Goal: Use online tool/utility: Utilize a website feature to perform a specific function

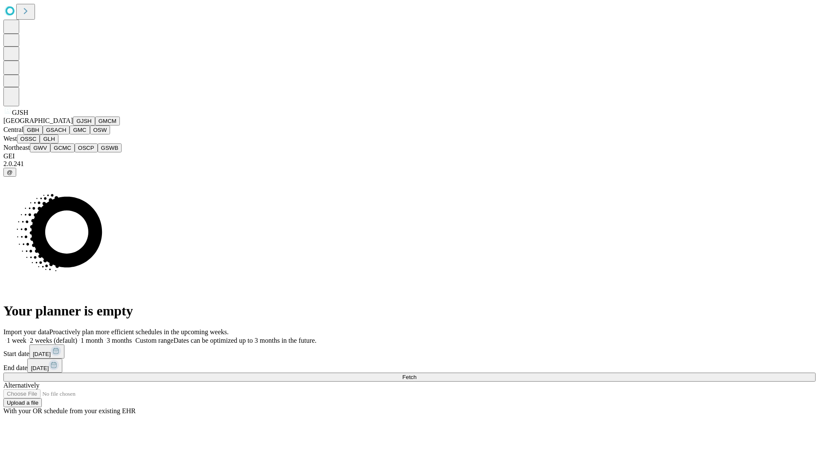
click at [73, 125] on button "GJSH" at bounding box center [84, 121] width 22 height 9
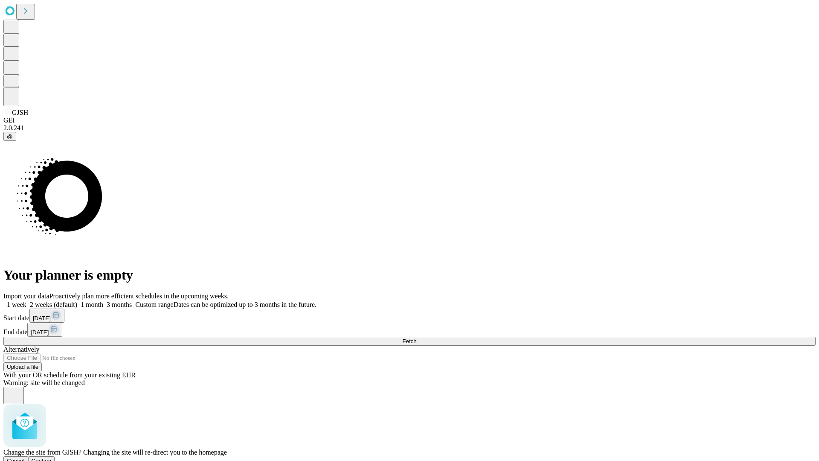
click at [52, 458] on span "Confirm" at bounding box center [42, 461] width 20 height 6
click at [103, 301] on label "1 month" at bounding box center [90, 304] width 26 height 7
click at [417, 338] on span "Fetch" at bounding box center [409, 341] width 14 height 6
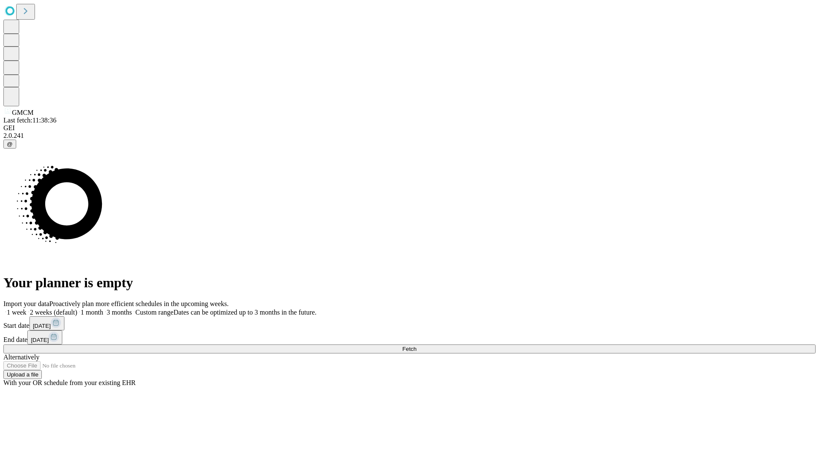
click at [103, 309] on label "1 month" at bounding box center [90, 312] width 26 height 7
click at [417, 346] on span "Fetch" at bounding box center [409, 349] width 14 height 6
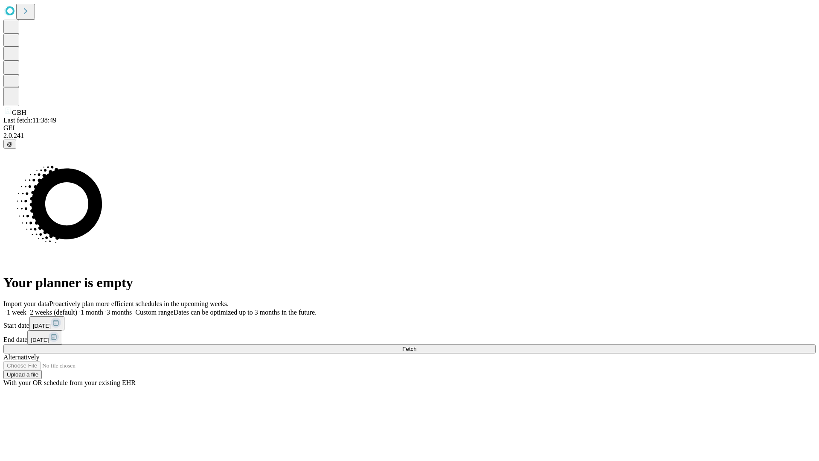
click at [103, 309] on label "1 month" at bounding box center [90, 312] width 26 height 7
click at [417, 346] on span "Fetch" at bounding box center [409, 349] width 14 height 6
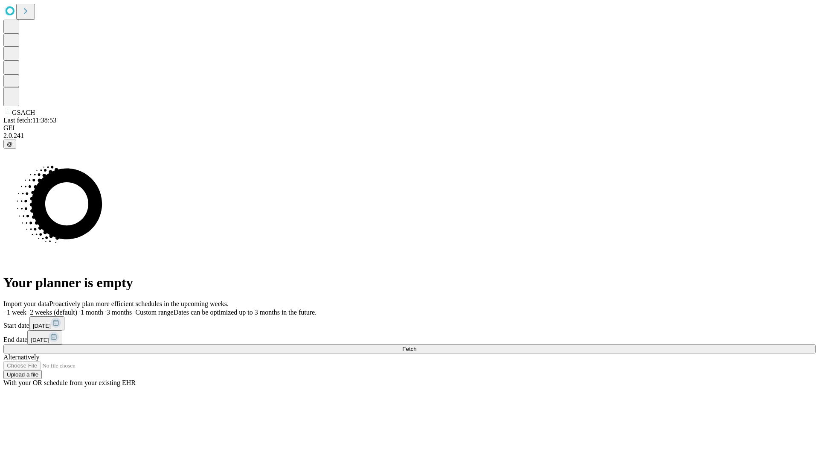
click at [103, 309] on label "1 month" at bounding box center [90, 312] width 26 height 7
click at [417, 346] on span "Fetch" at bounding box center [409, 349] width 14 height 6
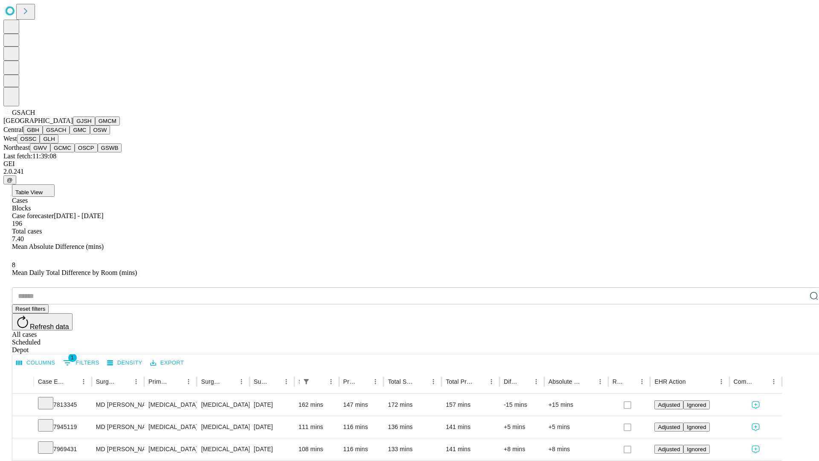
click at [70, 134] on button "GMC" at bounding box center [80, 129] width 20 height 9
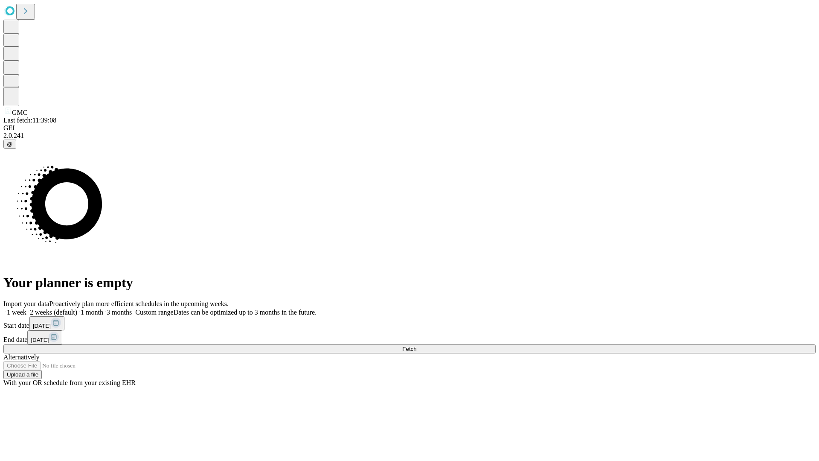
click at [103, 309] on label "1 month" at bounding box center [90, 312] width 26 height 7
click at [417, 346] on span "Fetch" at bounding box center [409, 349] width 14 height 6
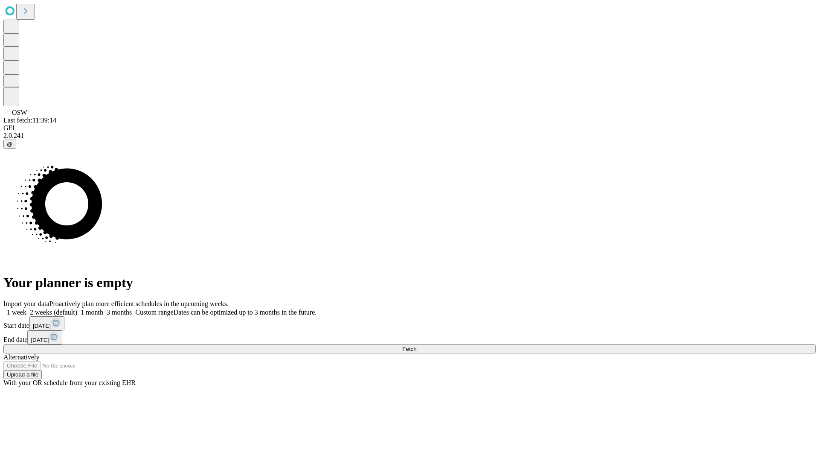
click at [103, 309] on label "1 month" at bounding box center [90, 312] width 26 height 7
click at [417, 346] on span "Fetch" at bounding box center [409, 349] width 14 height 6
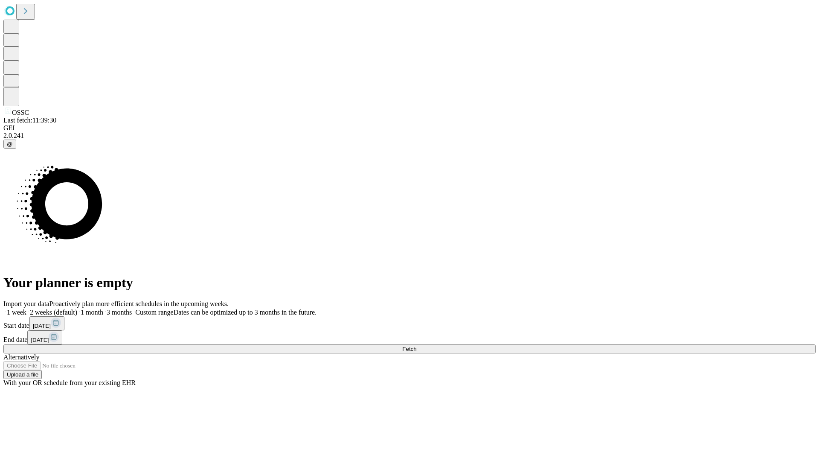
click at [103, 309] on label "1 month" at bounding box center [90, 312] width 26 height 7
click at [417, 346] on span "Fetch" at bounding box center [409, 349] width 14 height 6
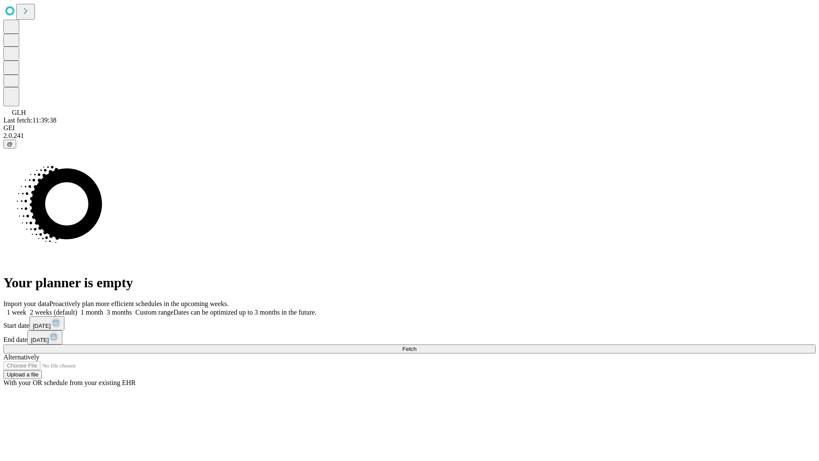
click at [103, 309] on label "1 month" at bounding box center [90, 312] width 26 height 7
click at [417, 346] on span "Fetch" at bounding box center [409, 349] width 14 height 6
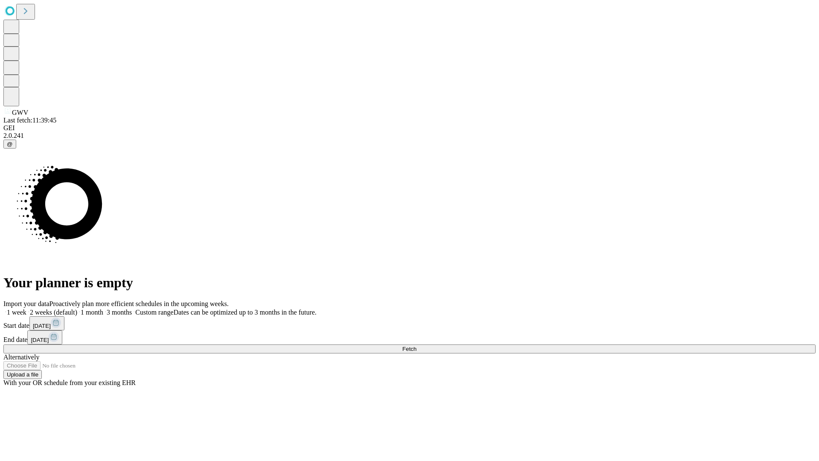
click at [103, 309] on label "1 month" at bounding box center [90, 312] width 26 height 7
click at [417, 346] on span "Fetch" at bounding box center [409, 349] width 14 height 6
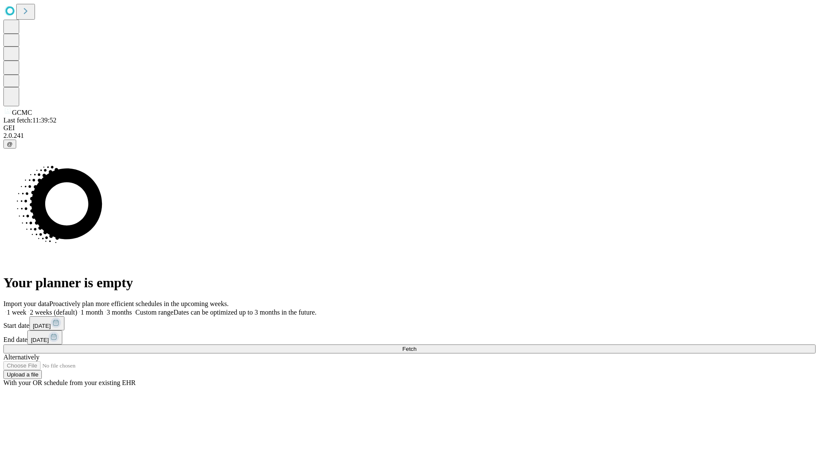
click at [103, 309] on label "1 month" at bounding box center [90, 312] width 26 height 7
click at [417, 346] on span "Fetch" at bounding box center [409, 349] width 14 height 6
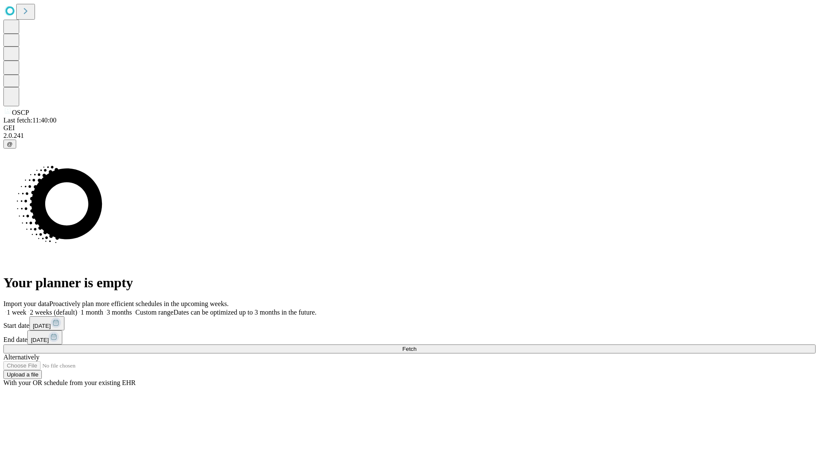
click at [103, 309] on label "1 month" at bounding box center [90, 312] width 26 height 7
click at [417, 346] on span "Fetch" at bounding box center [409, 349] width 14 height 6
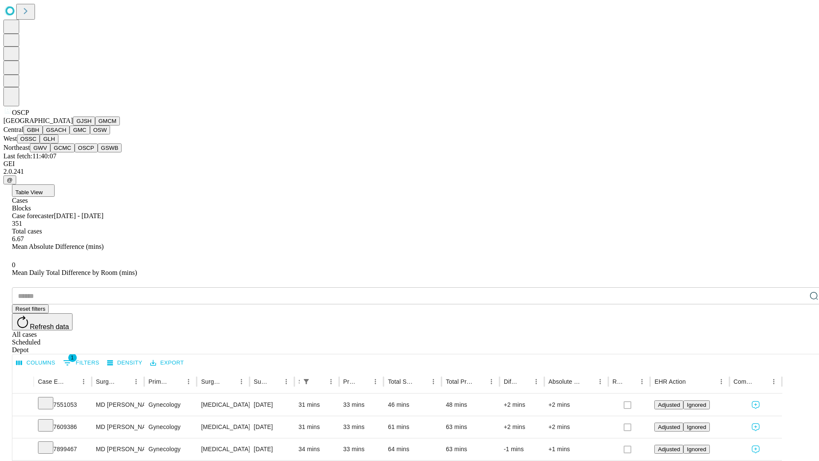
click at [98, 152] on button "GSWB" at bounding box center [110, 147] width 24 height 9
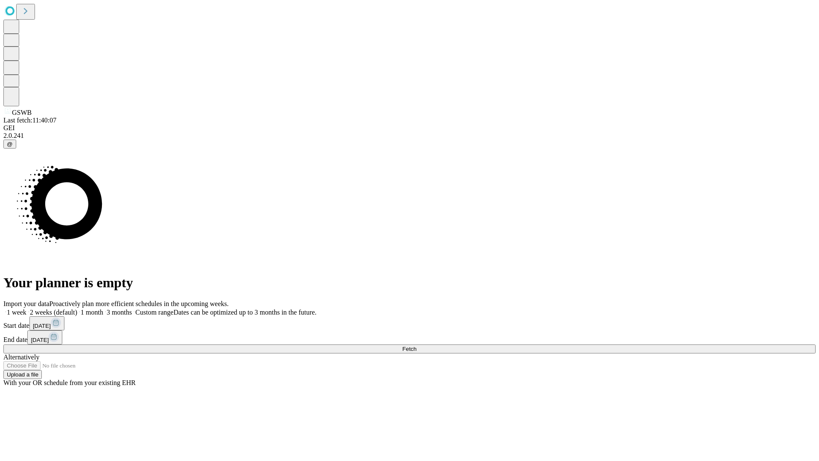
click at [103, 309] on label "1 month" at bounding box center [90, 312] width 26 height 7
click at [417, 346] on span "Fetch" at bounding box center [409, 349] width 14 height 6
